Goal: Information Seeking & Learning: Understand process/instructions

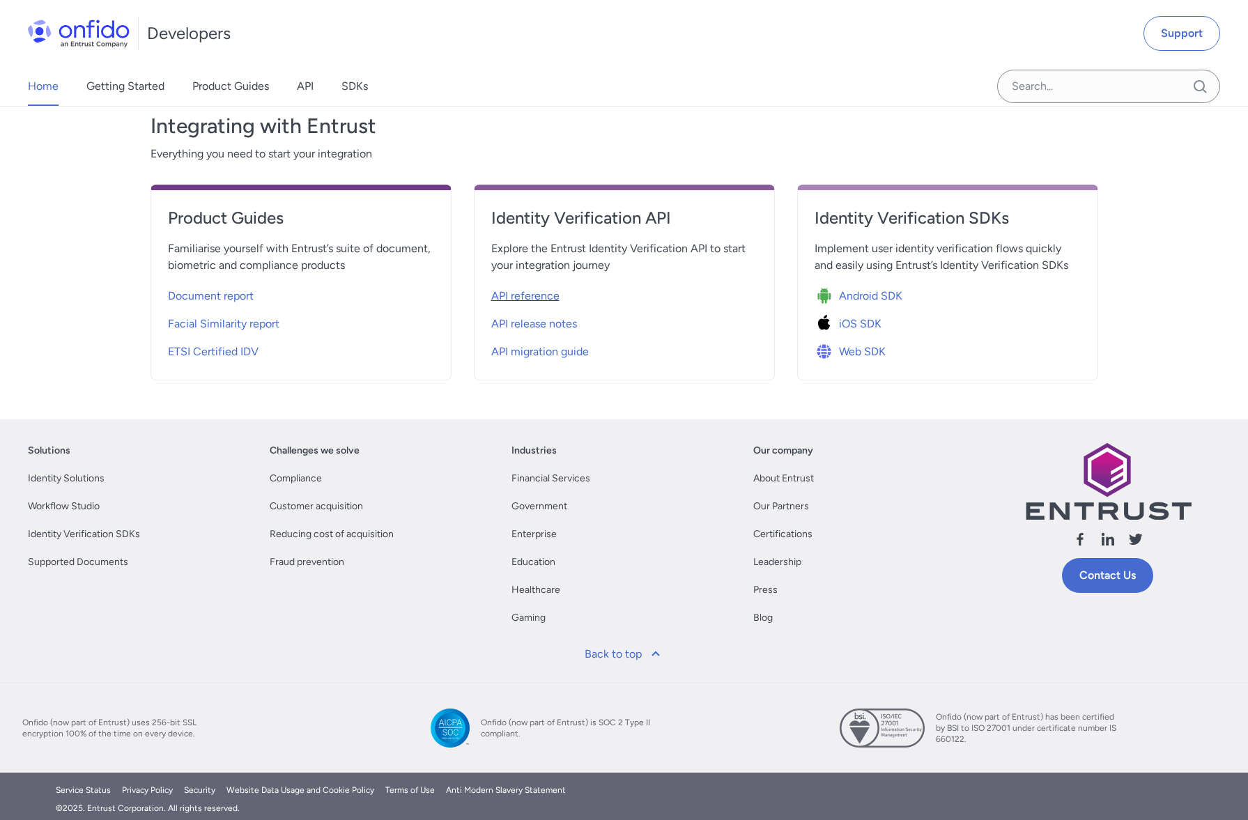
click at [547, 297] on span "API reference" at bounding box center [525, 296] width 68 height 17
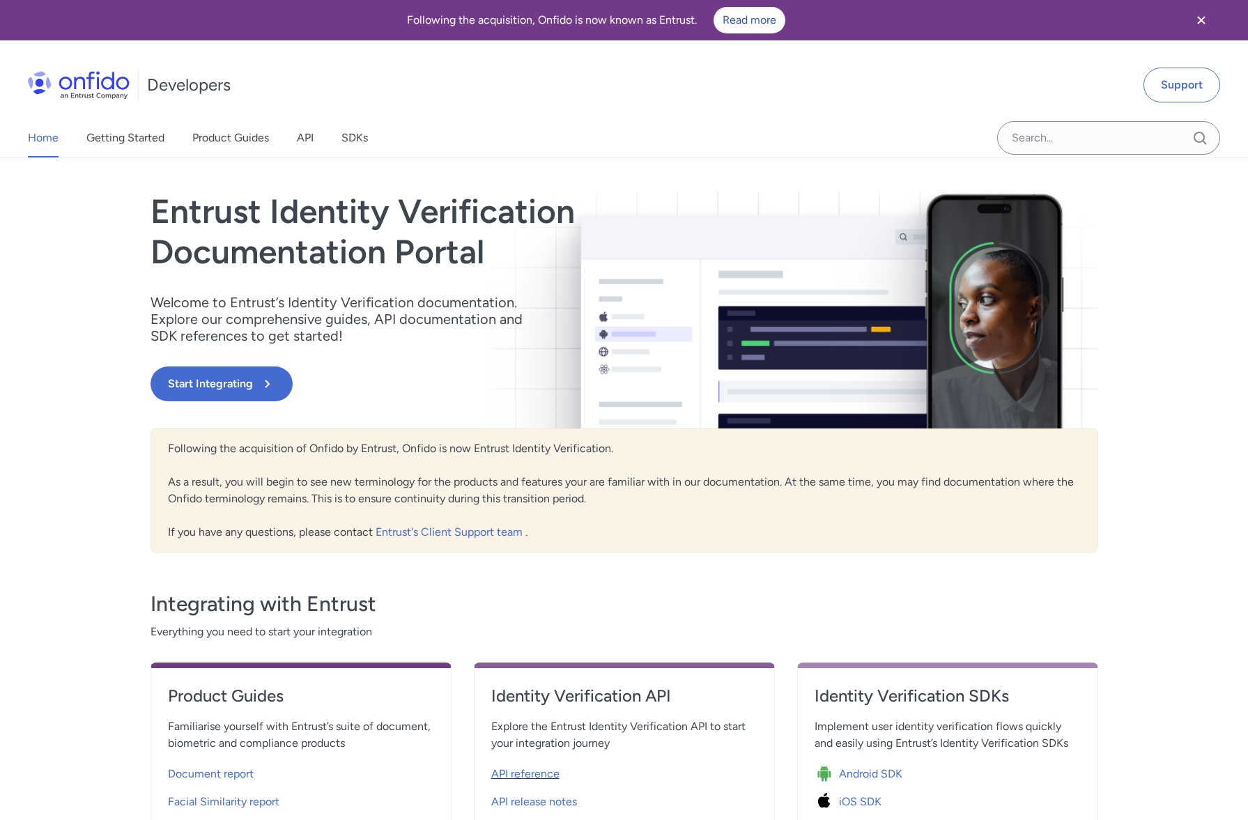
select select "http"
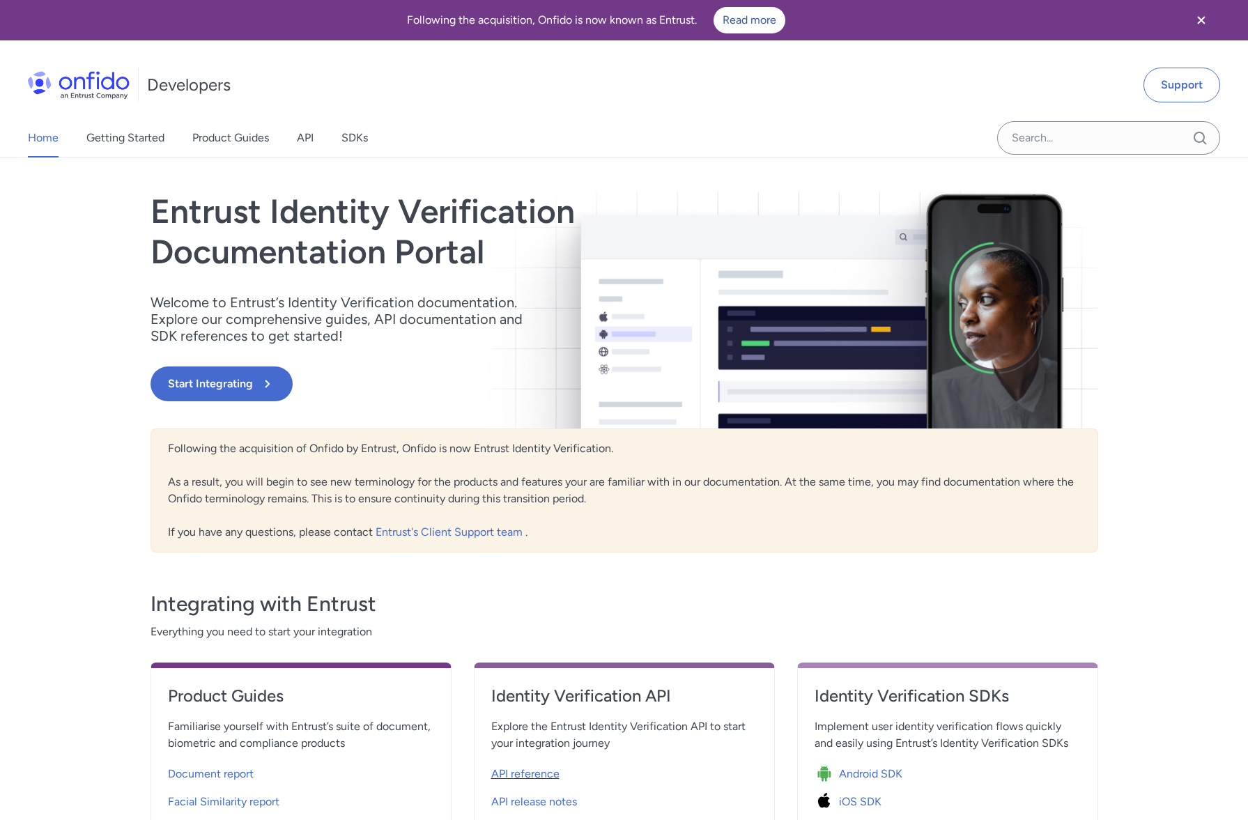
select select "http"
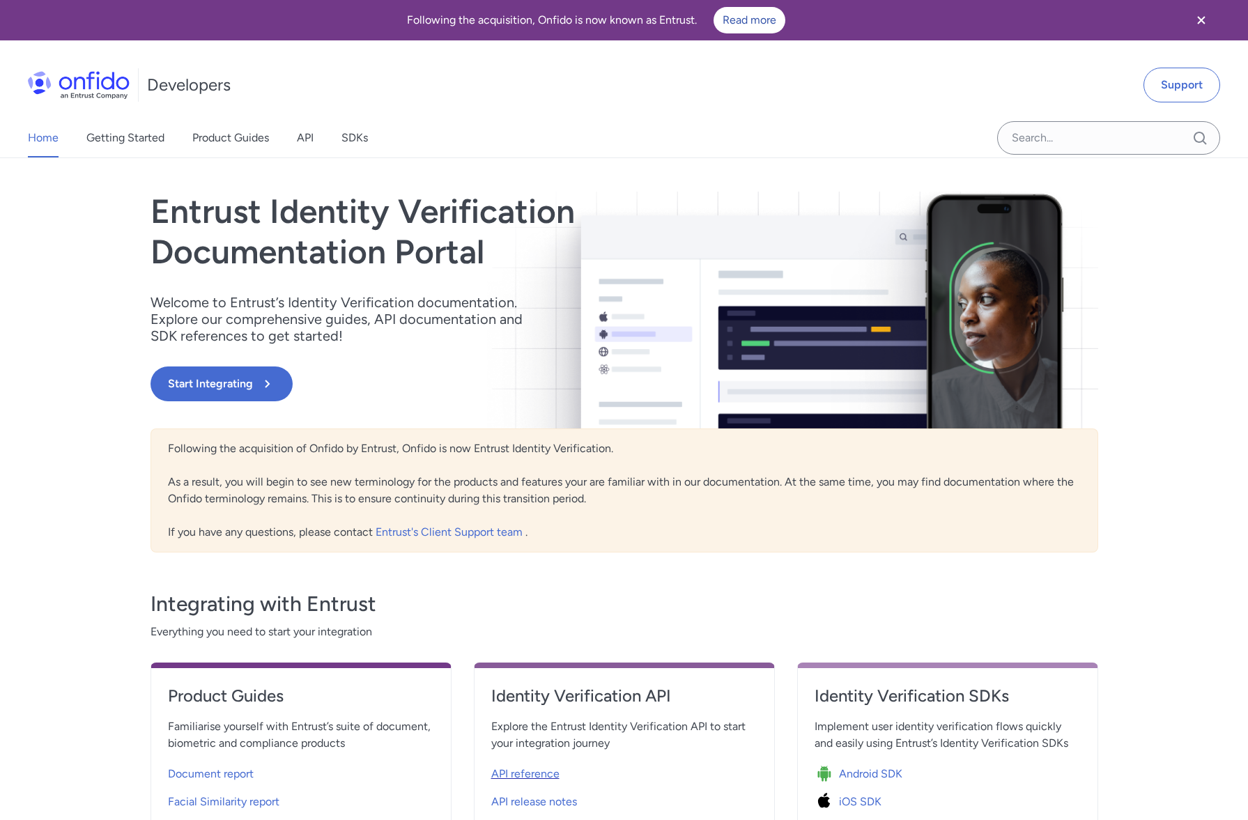
select select "http"
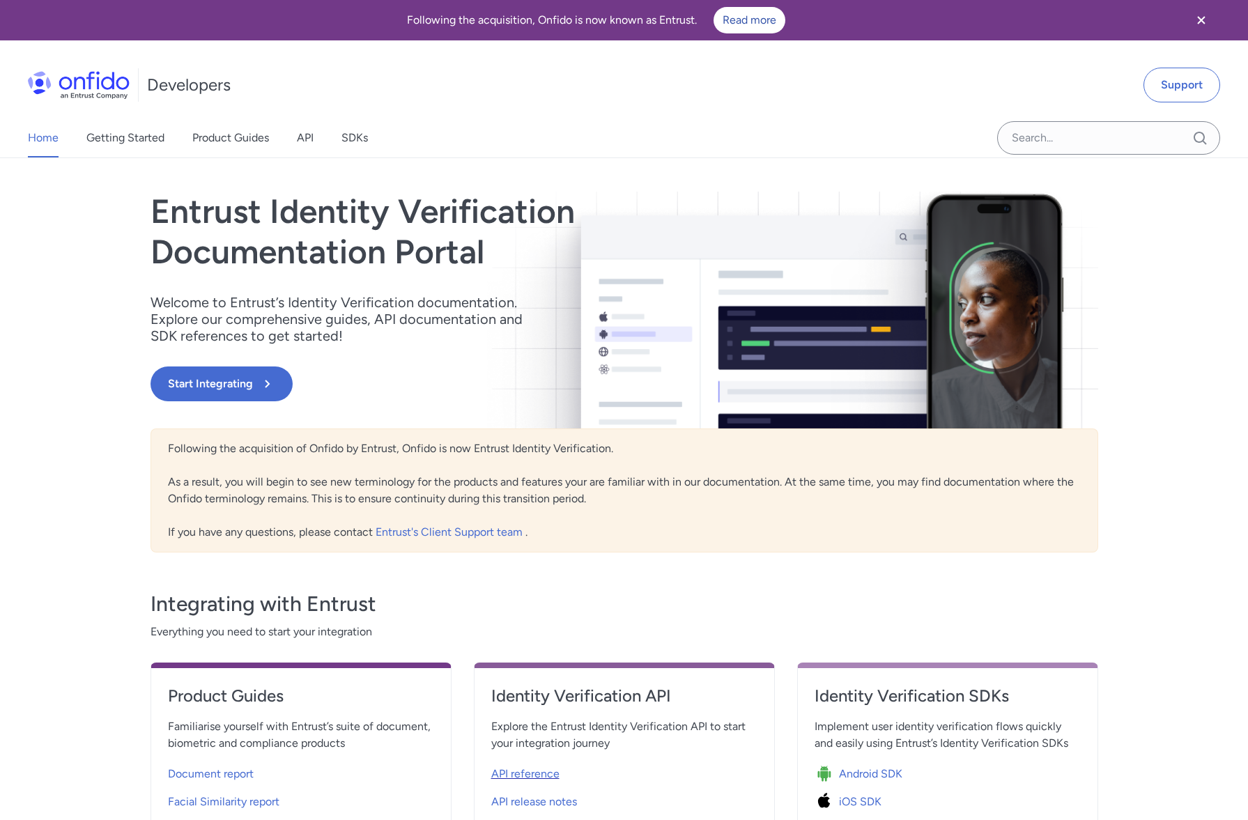
select select "http"
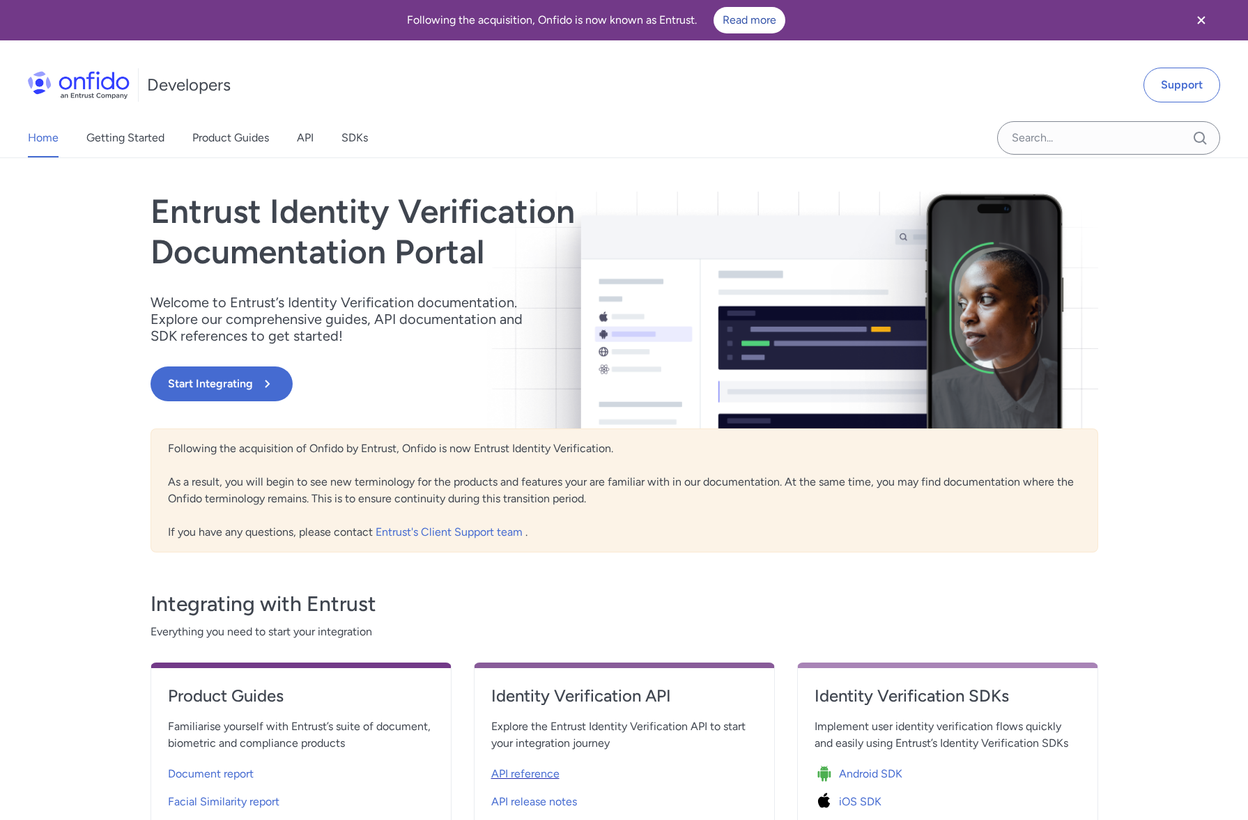
select select "http"
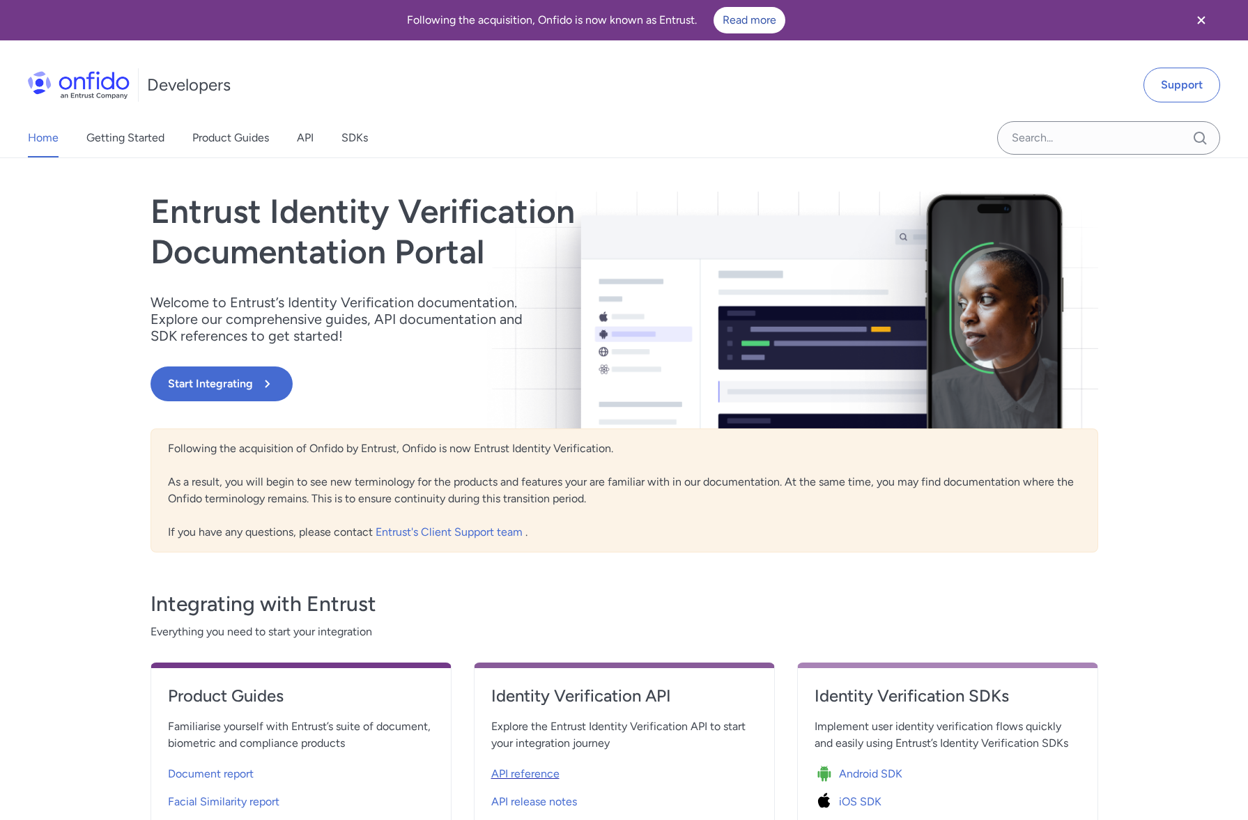
select select "http"
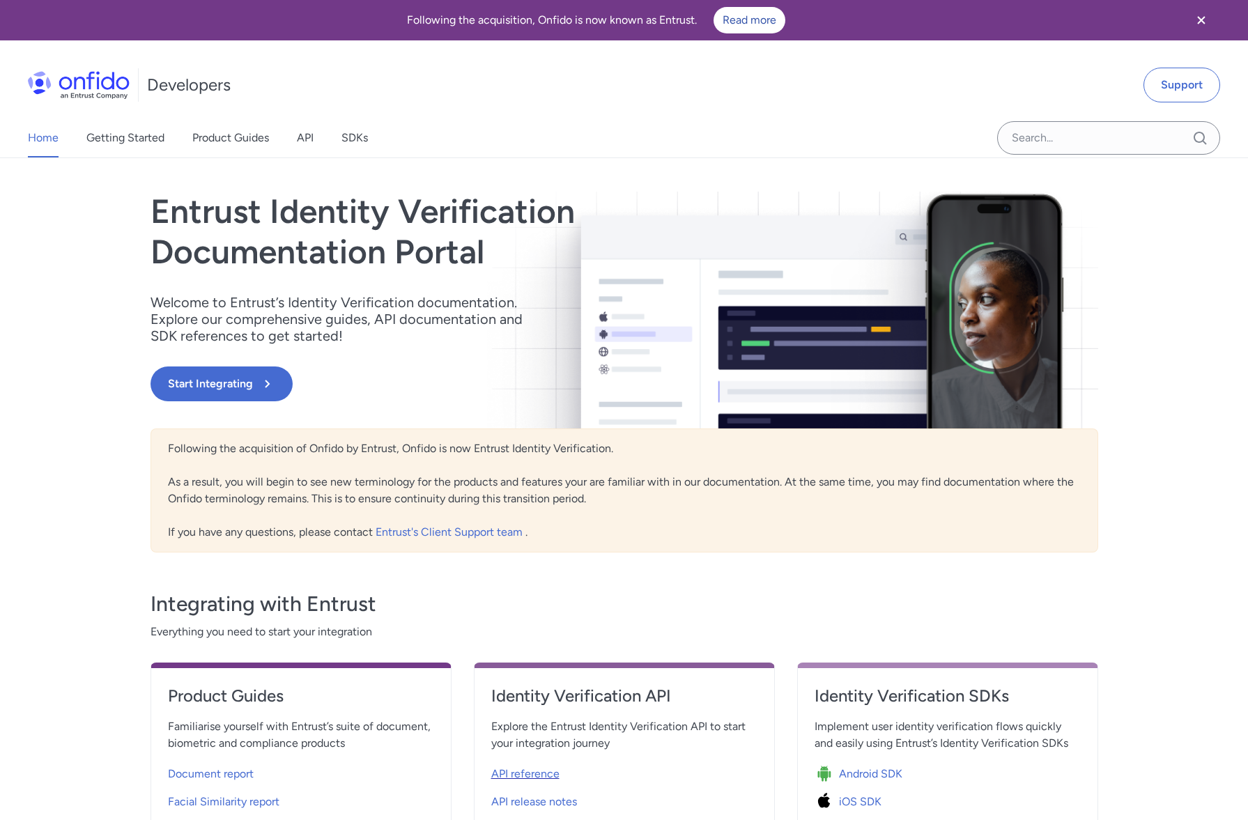
select select "http"
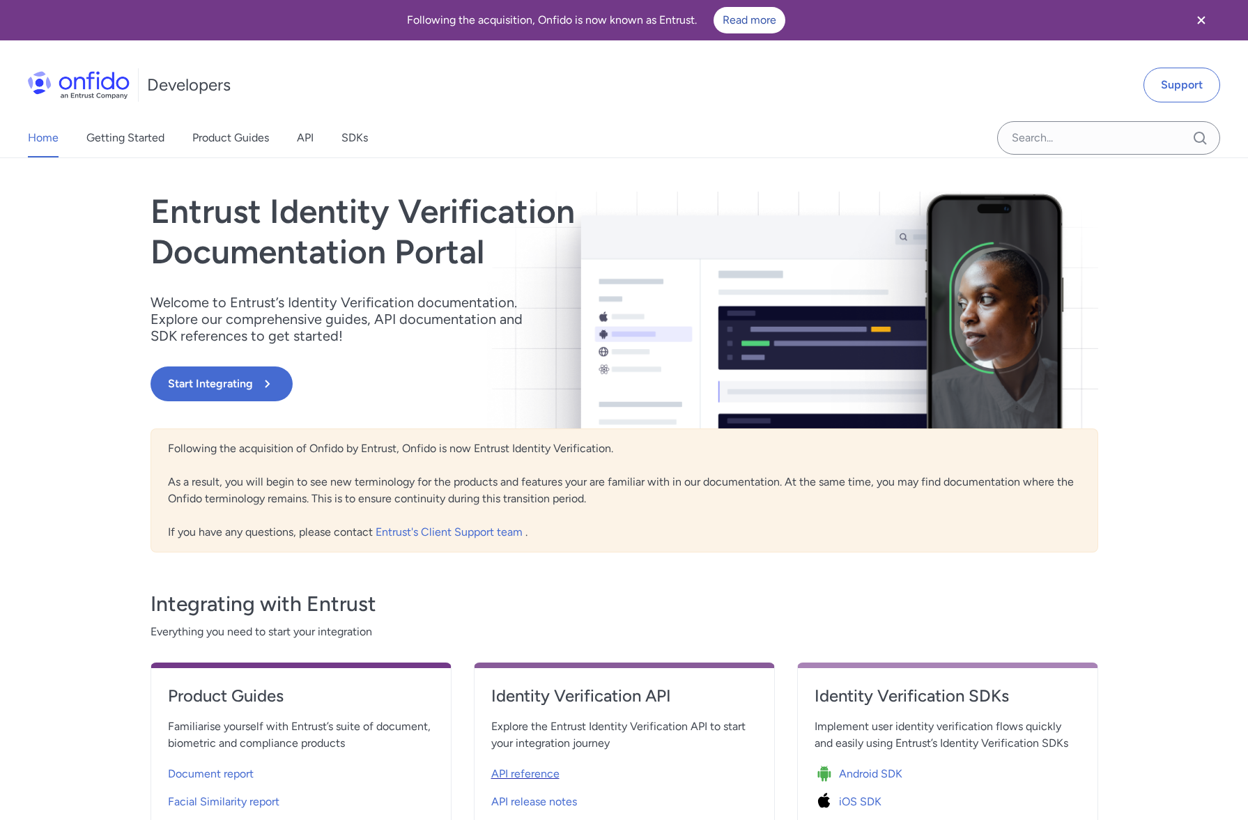
select select "http"
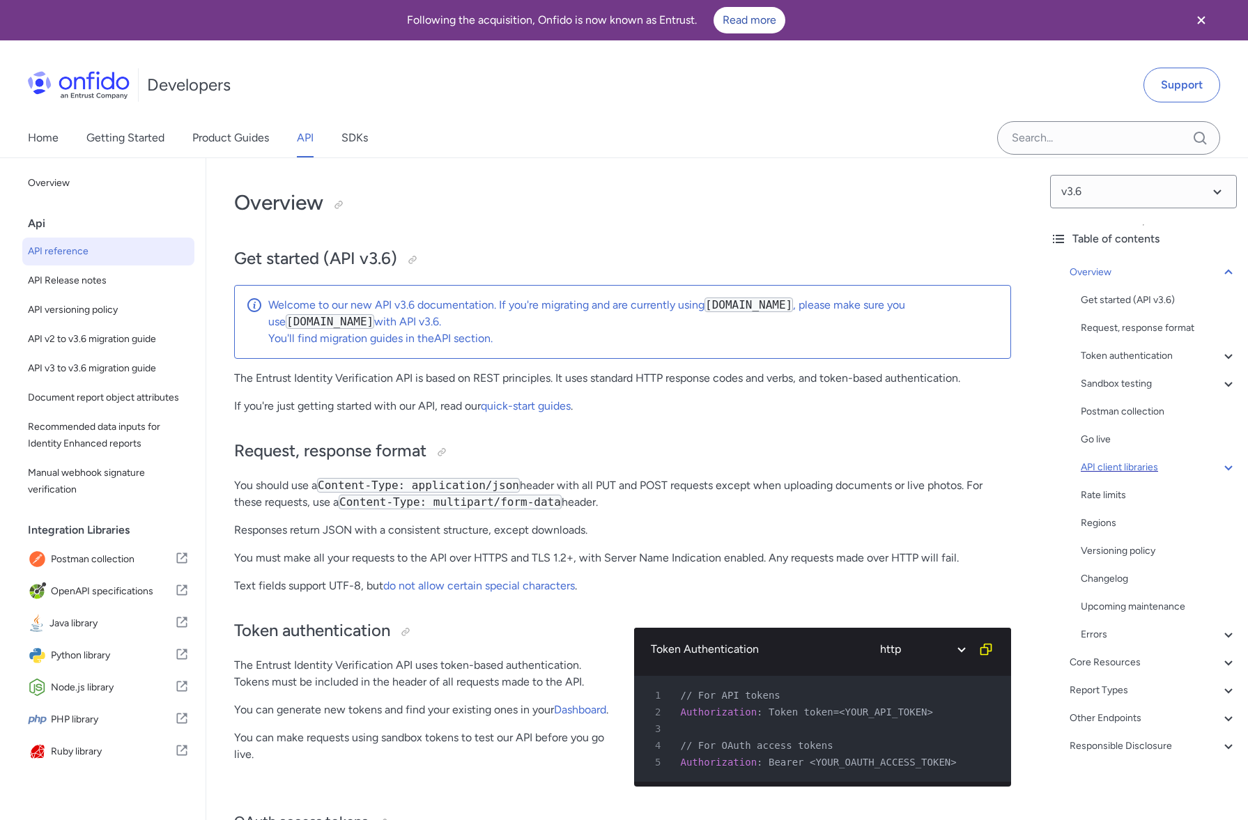
click at [1146, 471] on div "API client libraries" at bounding box center [1159, 467] width 156 height 17
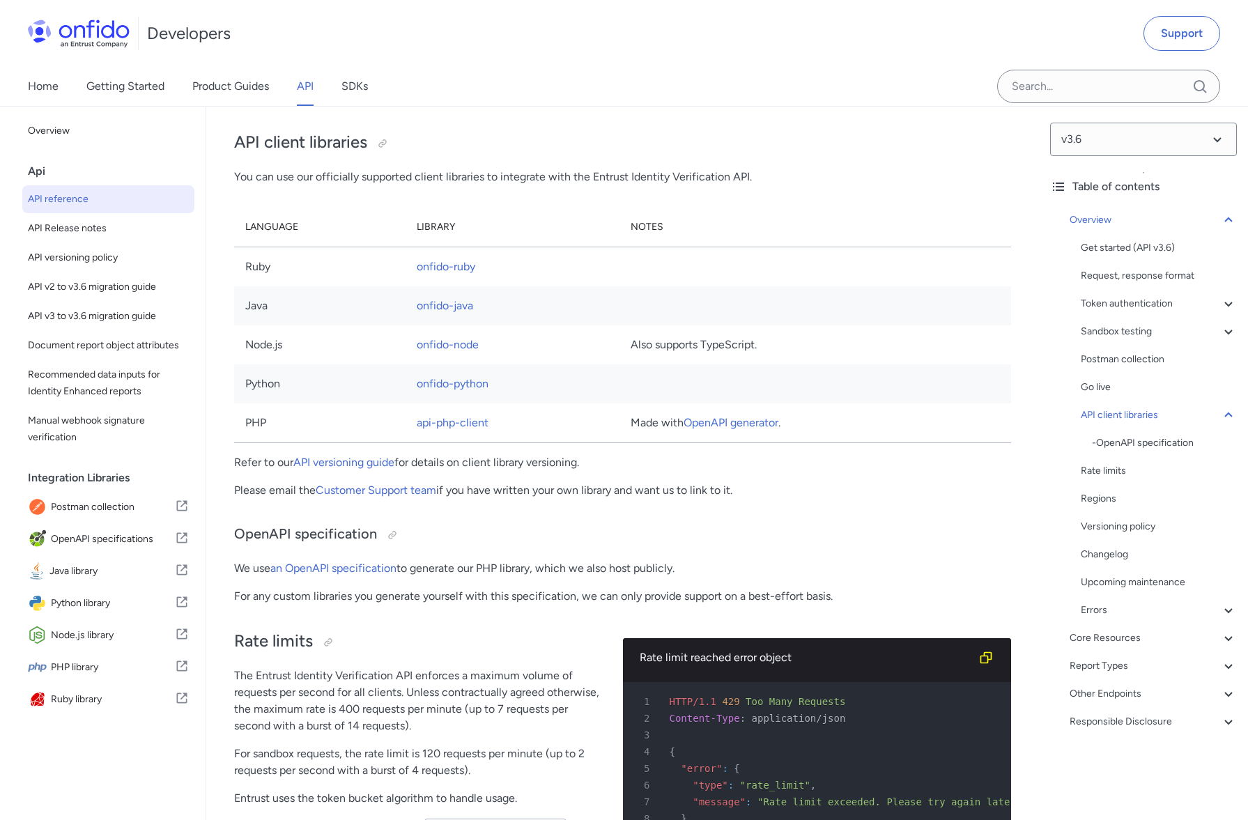
scroll to position [9541, 0]
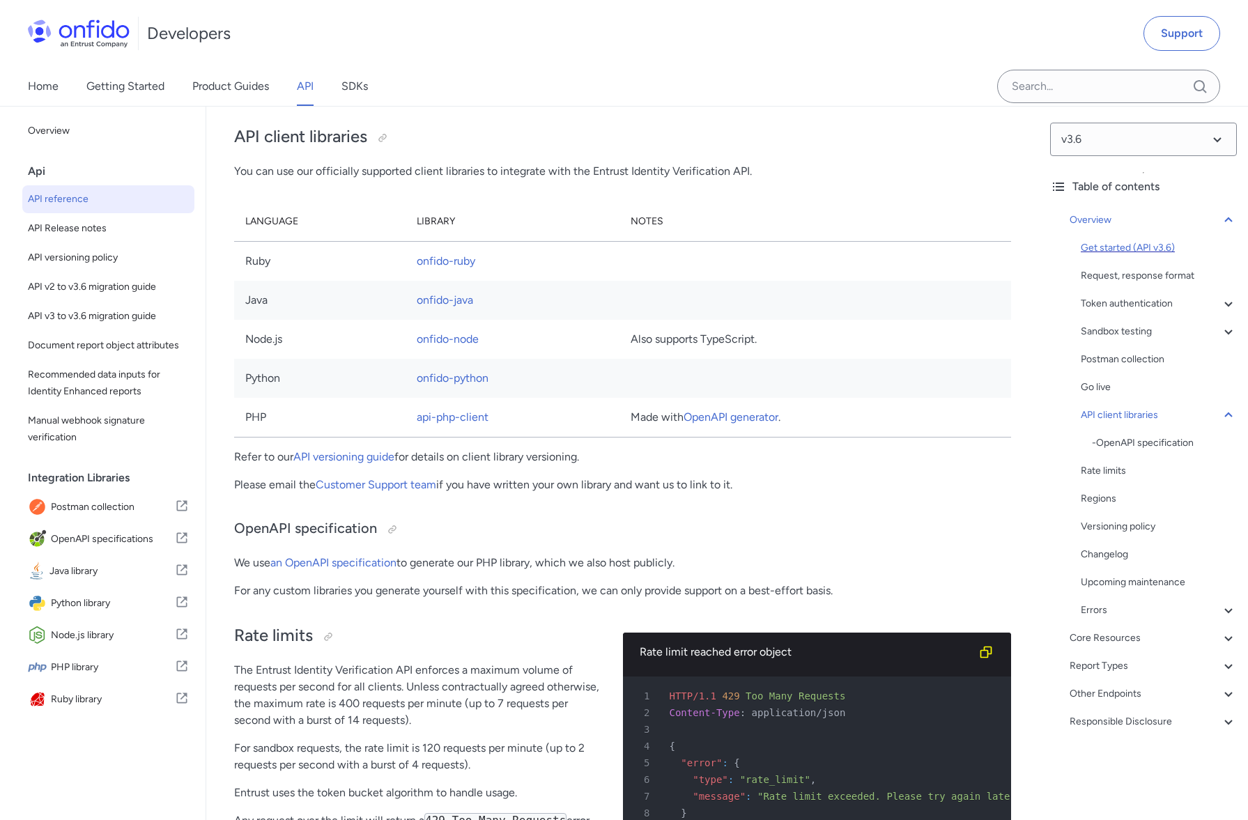
click at [1118, 250] on div "Get started (API v3.6)" at bounding box center [1159, 248] width 156 height 17
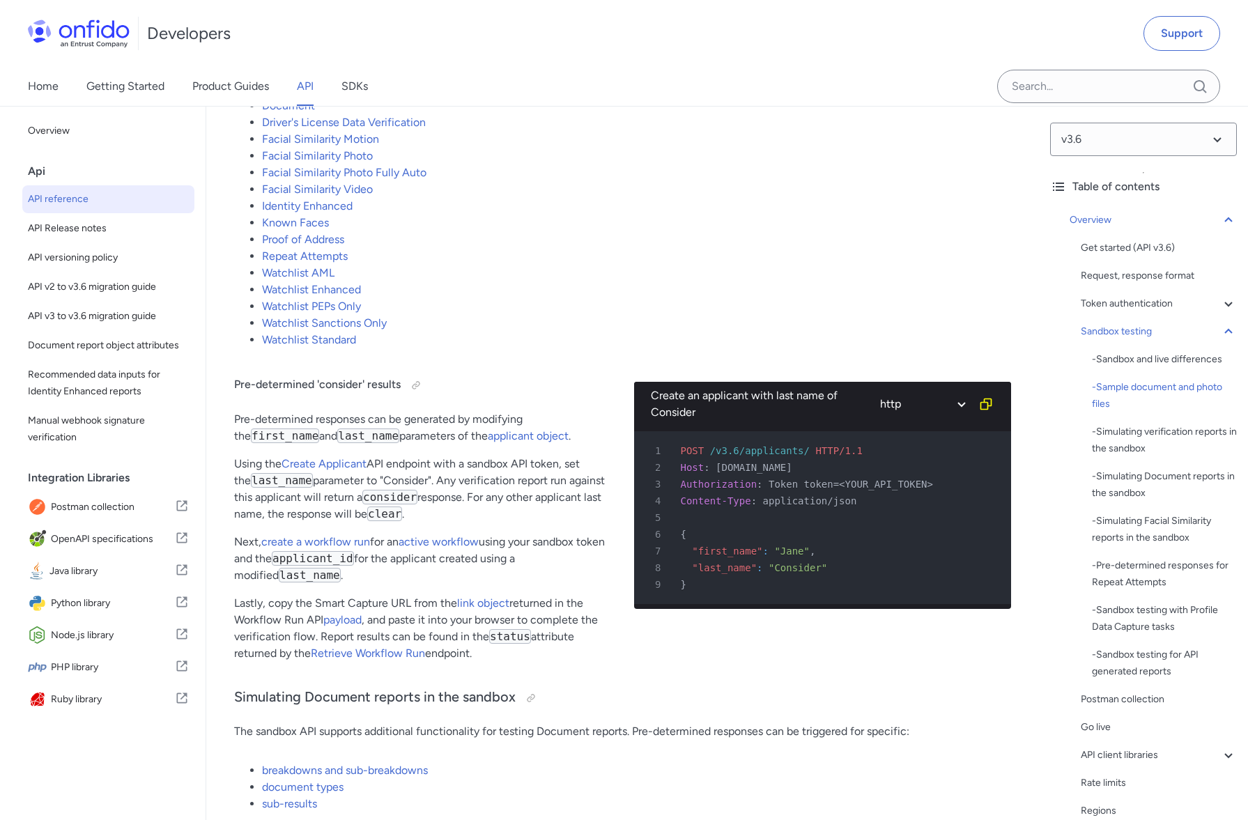
scroll to position [2848, 0]
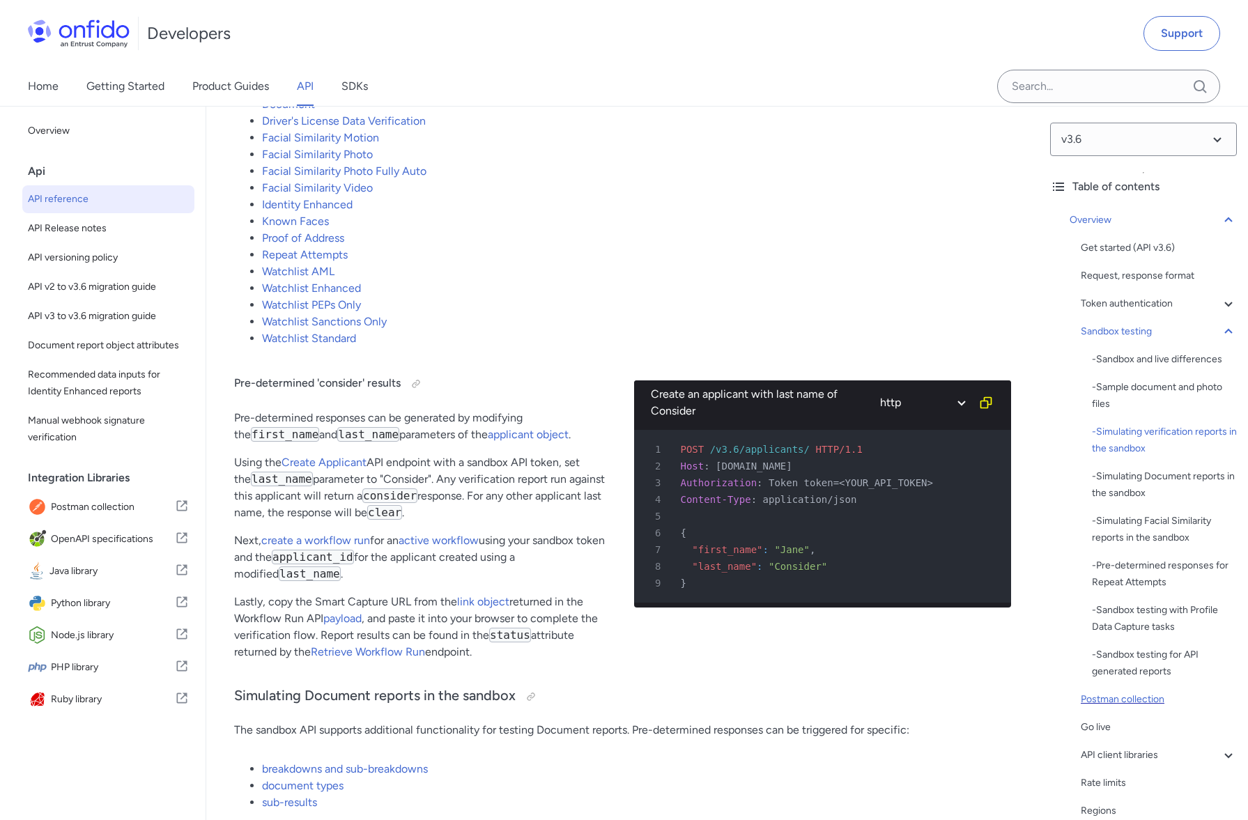
click at [1092, 697] on div "Postman collection" at bounding box center [1159, 699] width 156 height 17
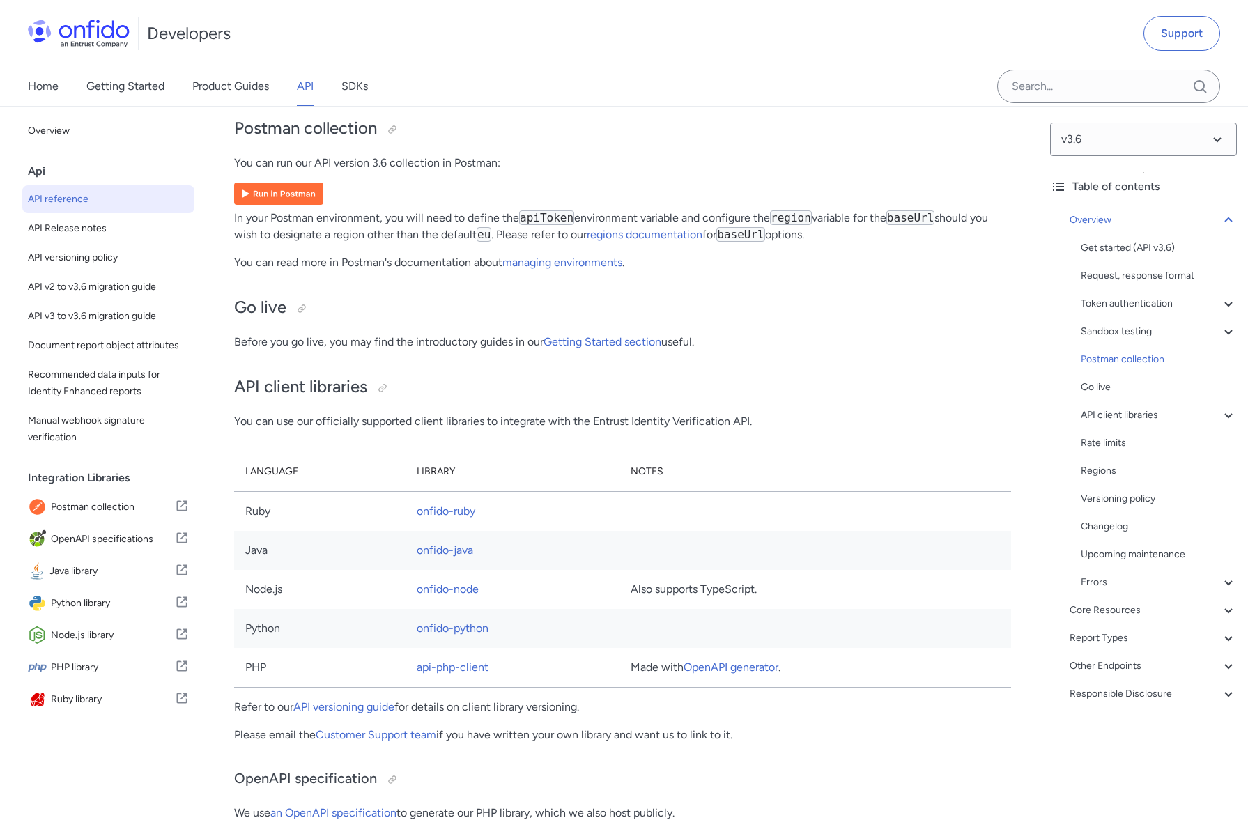
scroll to position [9293, 0]
click at [35, 171] on div "Api" at bounding box center [114, 172] width 172 height 28
click at [40, 171] on div "Api" at bounding box center [114, 172] width 172 height 28
click at [40, 172] on div "Api" at bounding box center [114, 172] width 172 height 28
click at [127, 92] on link "Getting Started" at bounding box center [125, 86] width 78 height 39
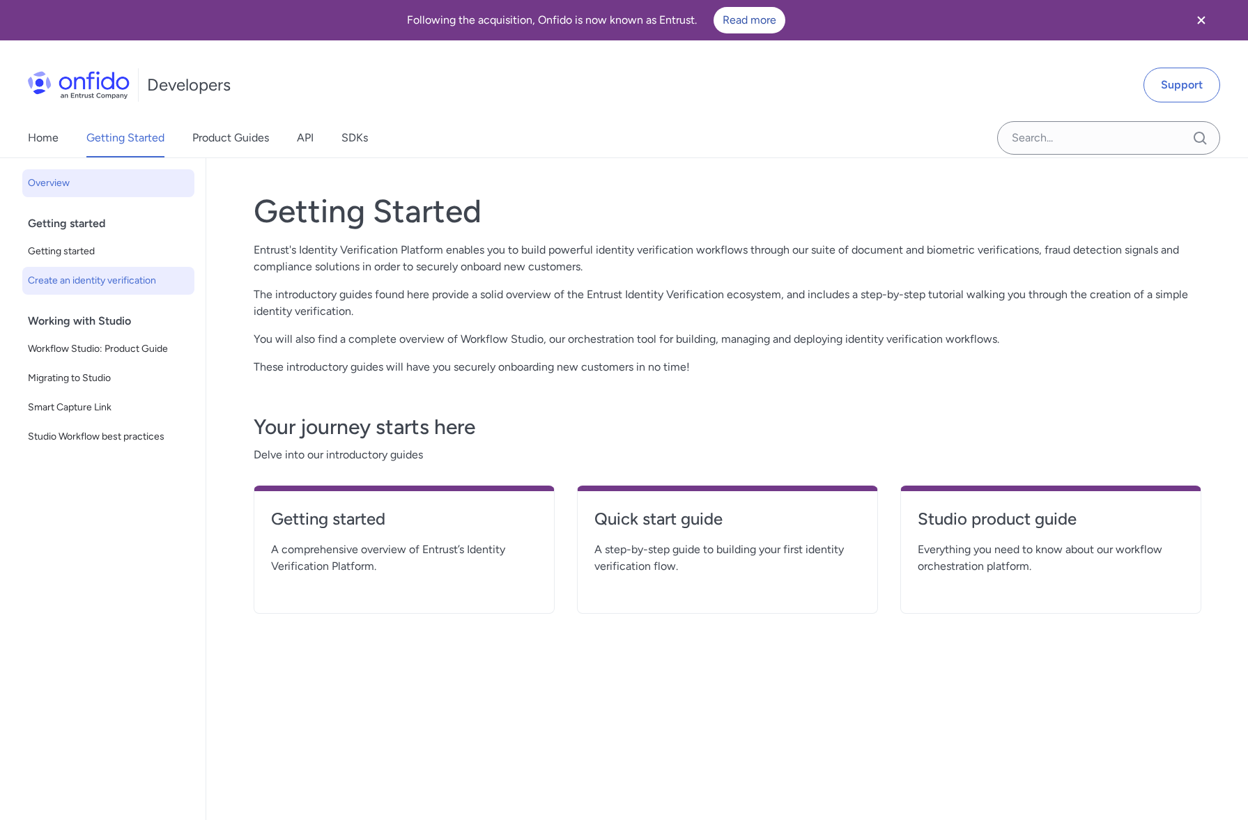
click at [68, 281] on span "Create an identity verification" at bounding box center [108, 281] width 161 height 17
